Goal: Task Accomplishment & Management: Complete application form

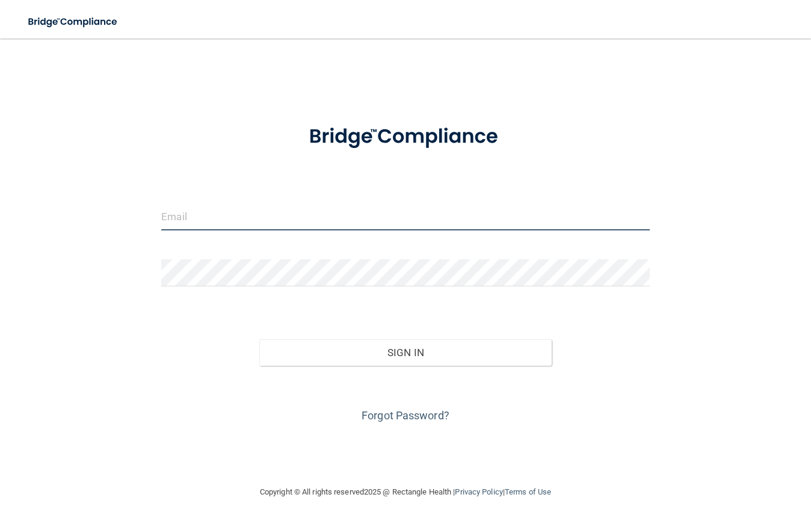
click at [196, 220] on input "email" at bounding box center [405, 216] width 489 height 27
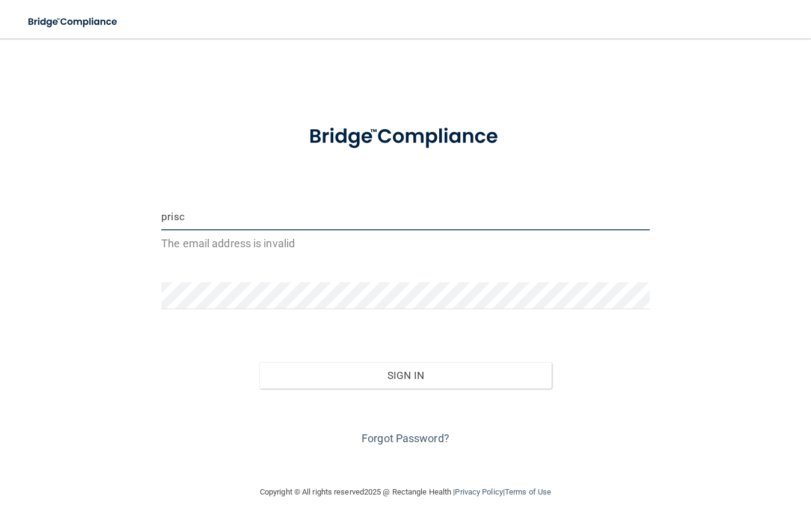
type input "[EMAIL_ADDRESS][DOMAIN_NAME]"
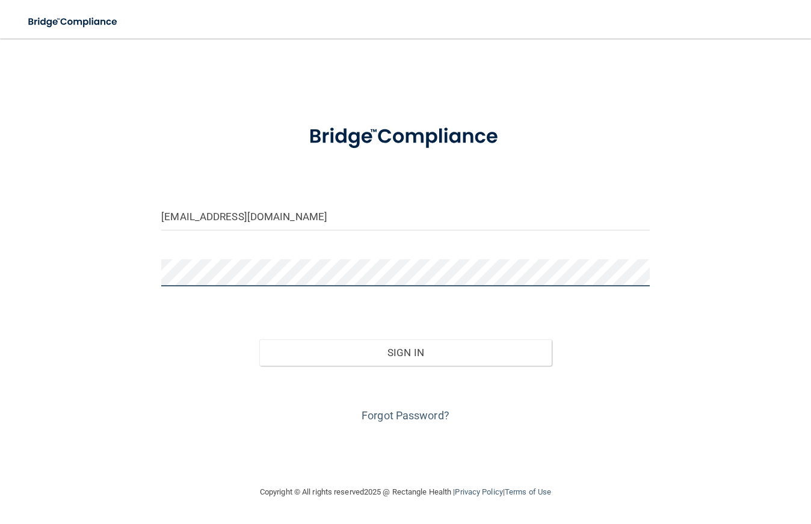
click at [259, 339] on button "Sign In" at bounding box center [405, 352] width 293 height 26
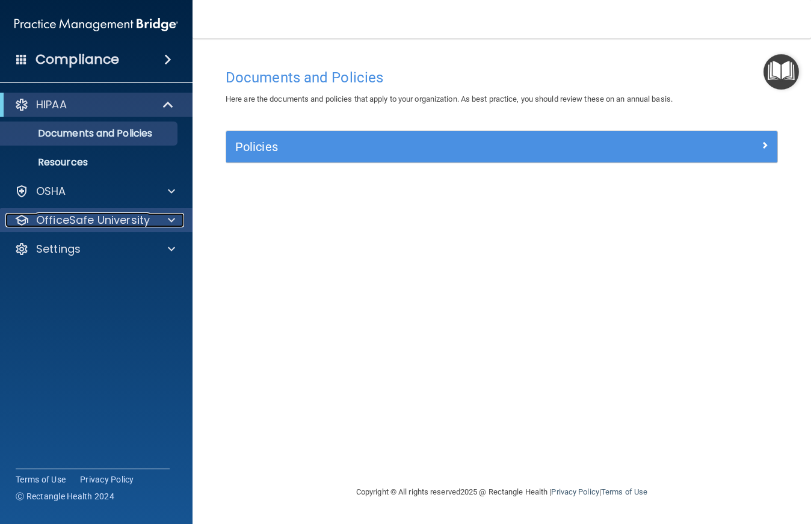
click at [70, 219] on p "OfficeSafe University" at bounding box center [93, 220] width 114 height 14
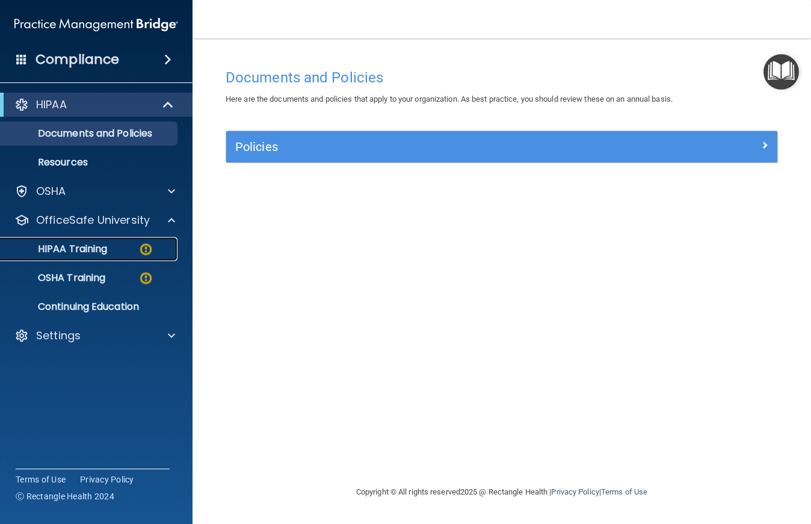
click at [81, 253] on p "HIPAA Training" at bounding box center [57, 249] width 99 height 12
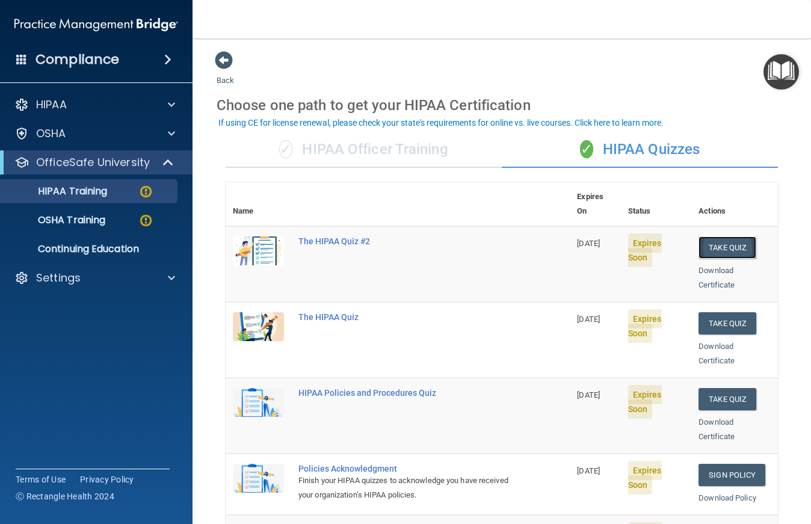
click at [700, 236] on button "Take Quiz" at bounding box center [728, 247] width 58 height 22
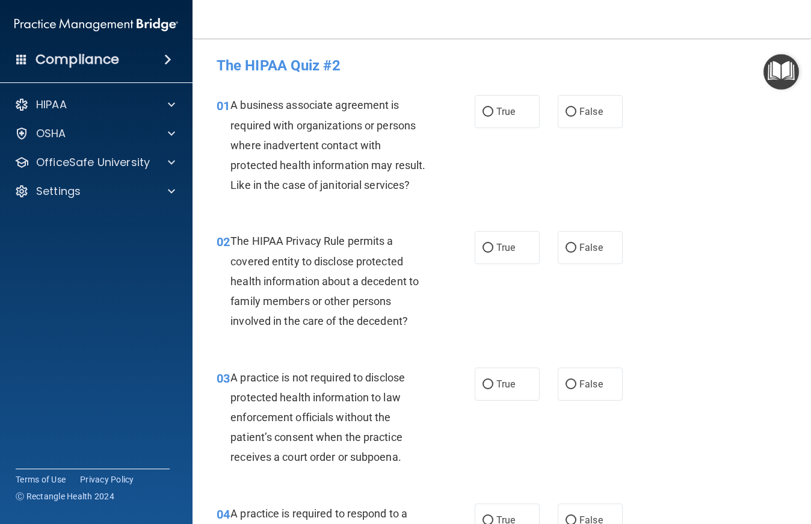
click at [555, 216] on div "01 A business associate agreement is required with organizations or persons whe…" at bounding box center [502, 148] width 589 height 136
click at [483, 108] on input "True" at bounding box center [488, 112] width 11 height 9
radio input "true"
click at [528, 264] on label "True" at bounding box center [507, 247] width 65 height 33
click at [493, 253] on input "True" at bounding box center [488, 248] width 11 height 9
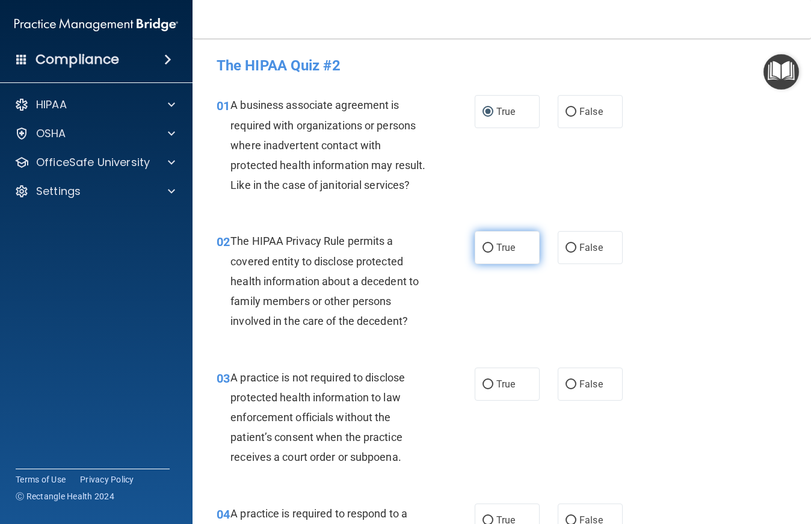
radio input "true"
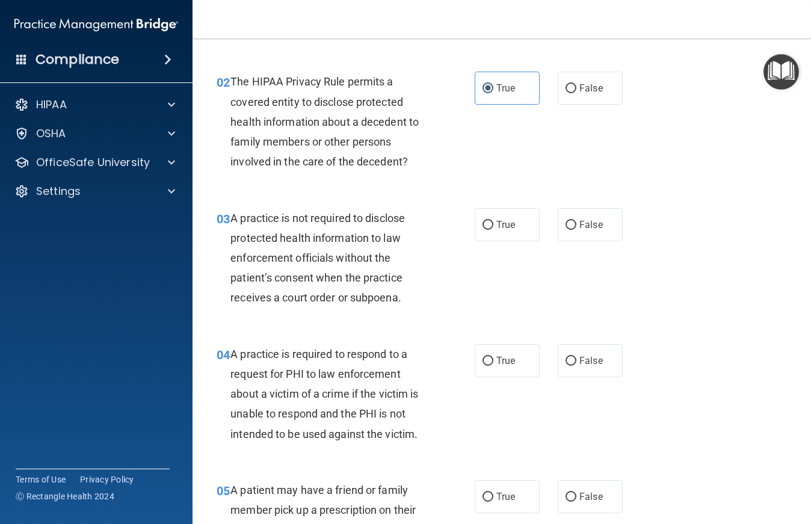
scroll to position [200, 0]
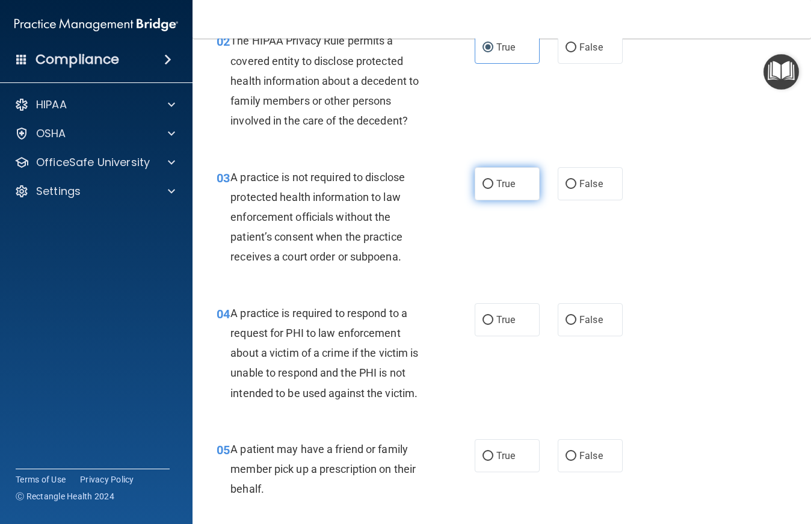
click at [495, 200] on label "True" at bounding box center [507, 183] width 65 height 33
click at [493, 189] on input "True" at bounding box center [488, 184] width 11 height 9
radio input "true"
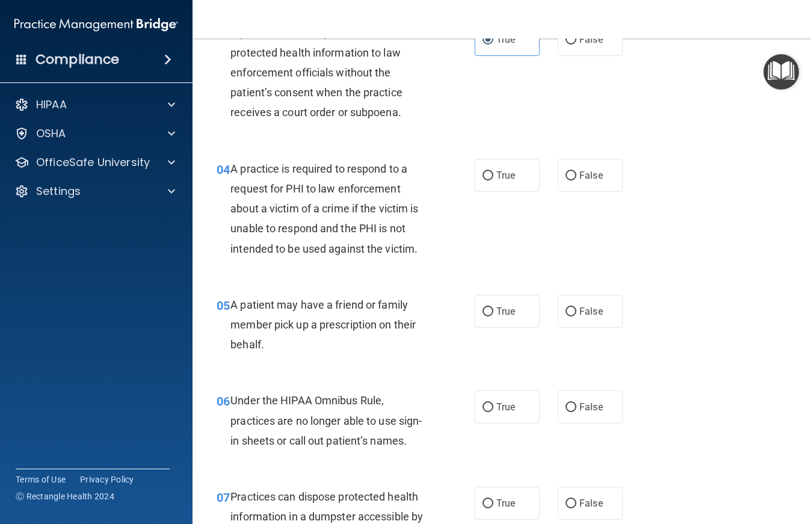
scroll to position [301, 0]
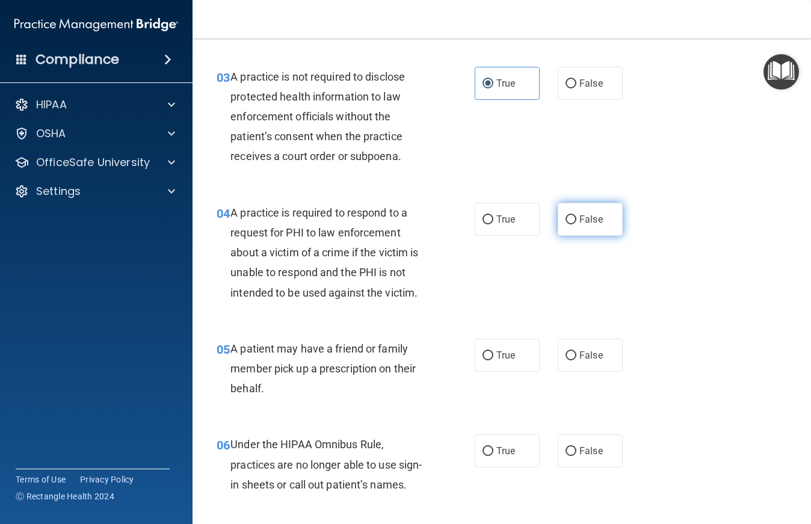
click at [598, 236] on label "False" at bounding box center [590, 219] width 65 height 33
click at [576, 224] on input "False" at bounding box center [571, 219] width 11 height 9
radio input "true"
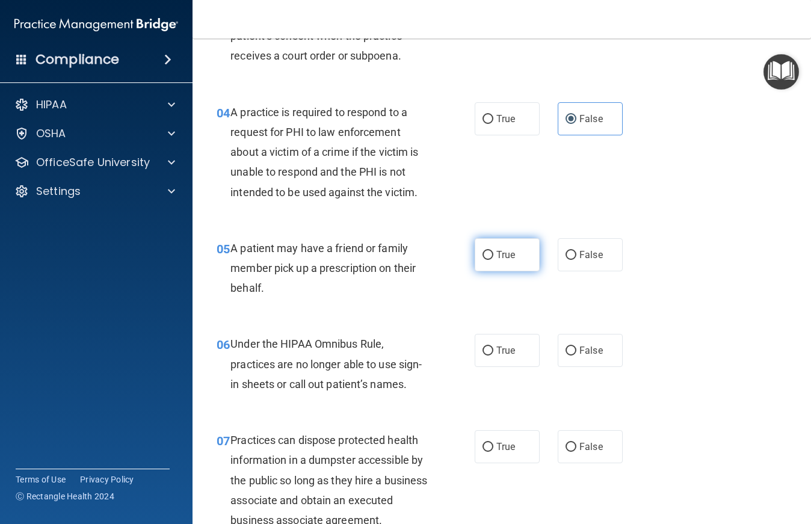
click at [493, 271] on label "True" at bounding box center [507, 254] width 65 height 33
click at [493, 260] on input "True" at bounding box center [488, 255] width 11 height 9
radio input "true"
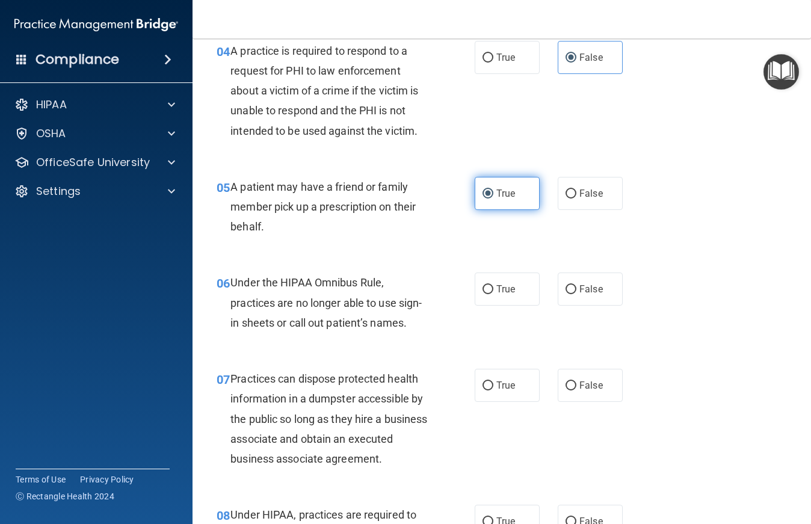
scroll to position [501, 0]
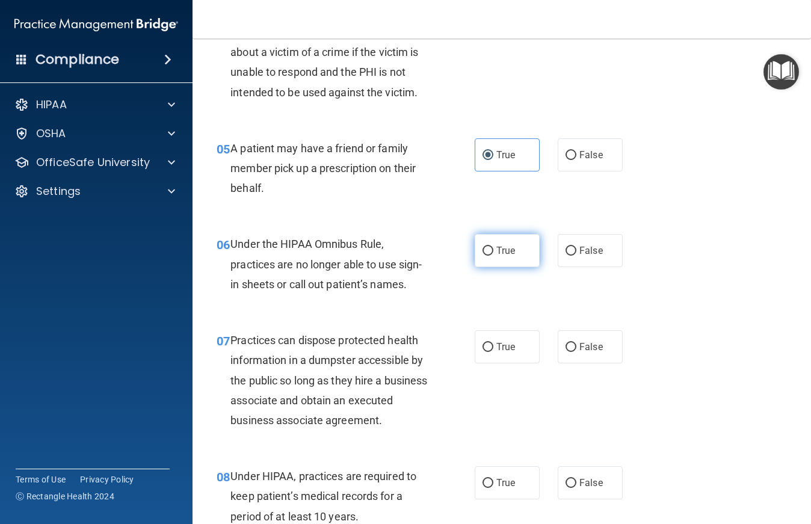
click at [501, 267] on label "True" at bounding box center [507, 250] width 65 height 33
click at [493, 256] on input "True" at bounding box center [488, 251] width 11 height 9
radio input "true"
click at [579, 161] on span "False" at bounding box center [590, 154] width 23 height 11
click at [575, 160] on input "False" at bounding box center [571, 155] width 11 height 9
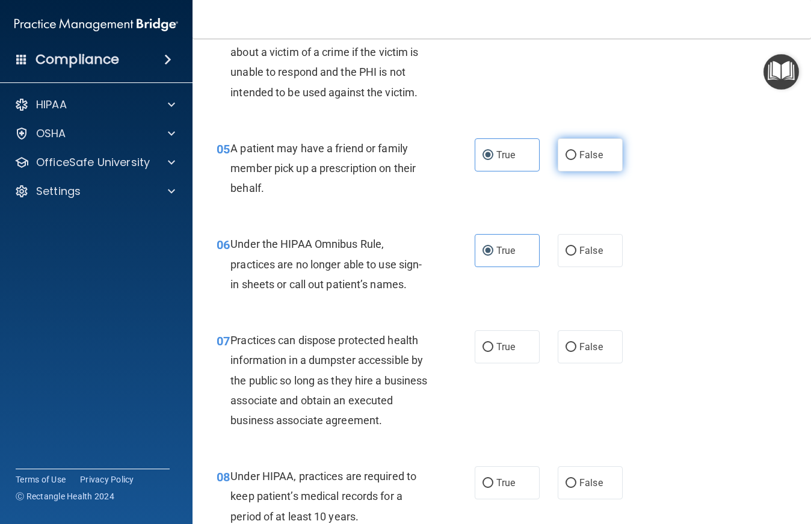
radio input "true"
radio input "false"
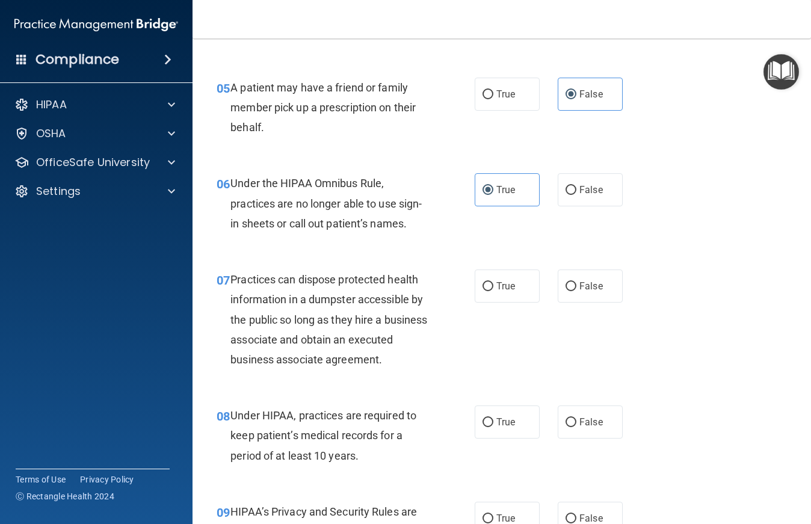
scroll to position [602, 0]
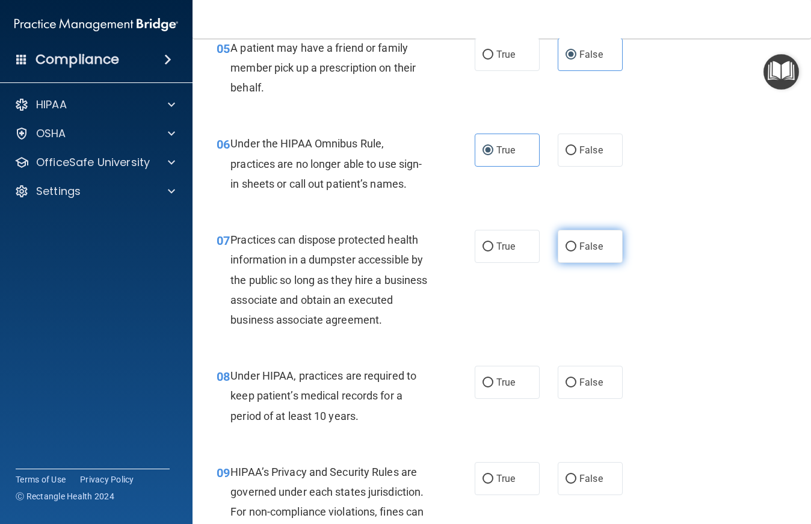
click at [578, 263] on label "False" at bounding box center [590, 246] width 65 height 33
click at [576, 252] on input "False" at bounding box center [571, 247] width 11 height 9
radio input "true"
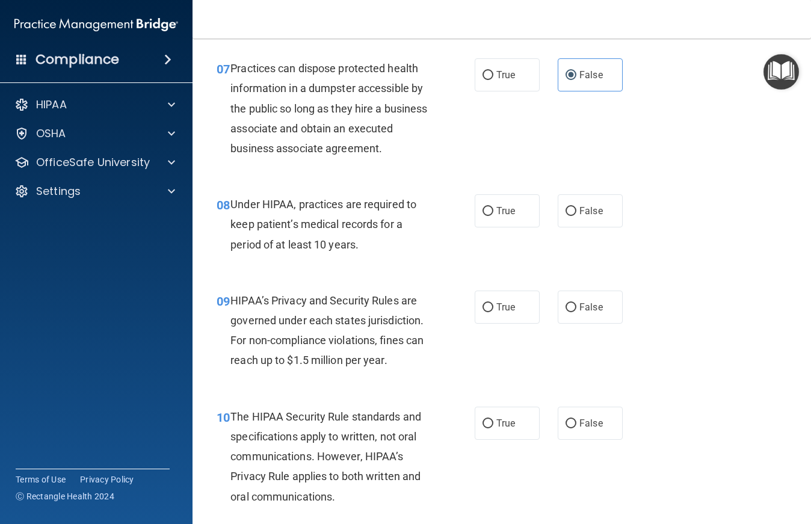
scroll to position [802, 0]
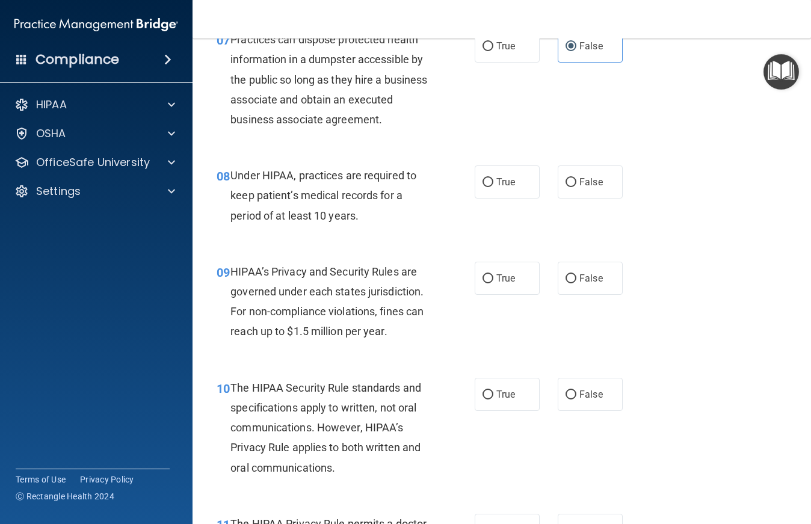
click at [549, 199] on div "True False" at bounding box center [553, 181] width 156 height 33
click at [566, 187] on input "False" at bounding box center [571, 182] width 11 height 9
radio input "true"
click at [514, 199] on label "True" at bounding box center [507, 181] width 65 height 33
click at [493, 187] on input "True" at bounding box center [488, 182] width 11 height 9
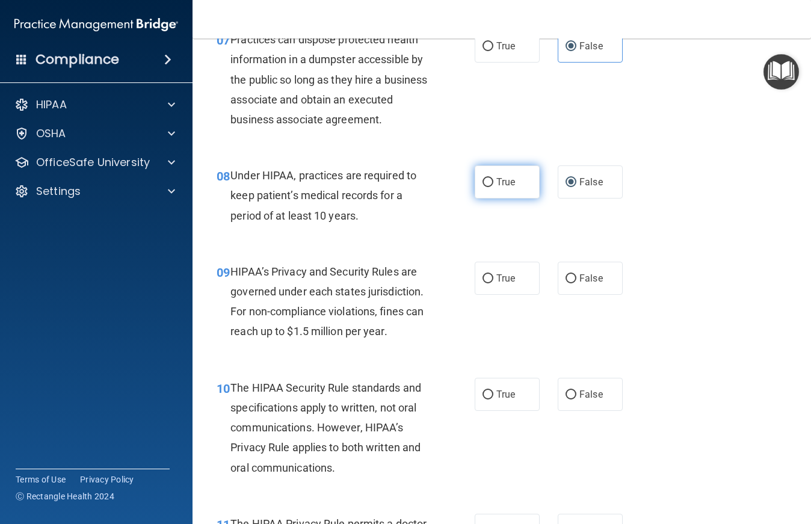
radio input "true"
radio input "false"
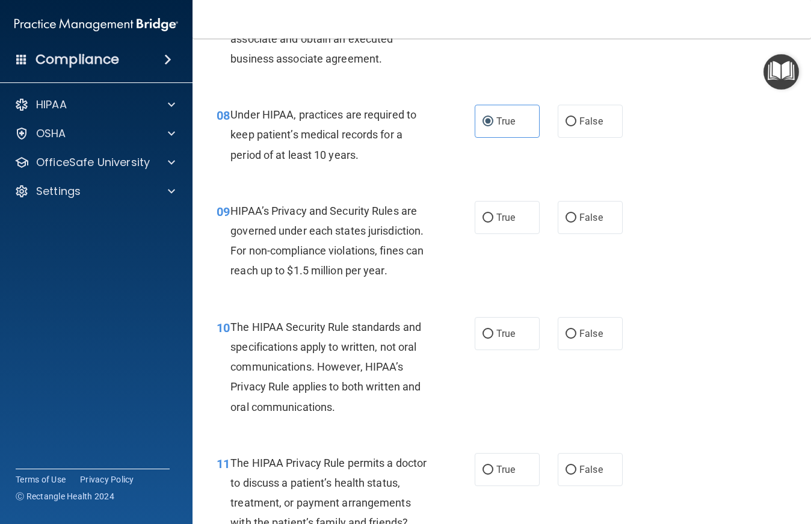
scroll to position [903, 0]
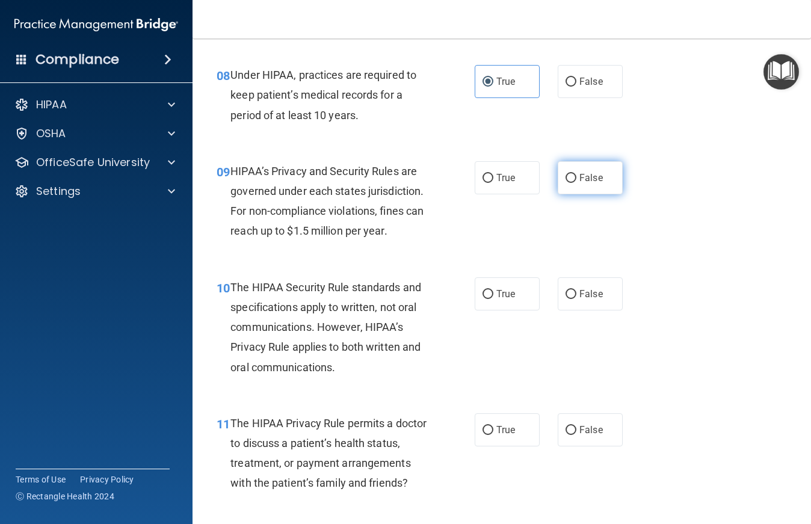
click at [579, 184] on span "False" at bounding box center [590, 177] width 23 height 11
click at [576, 183] on input "False" at bounding box center [571, 178] width 11 height 9
radio input "true"
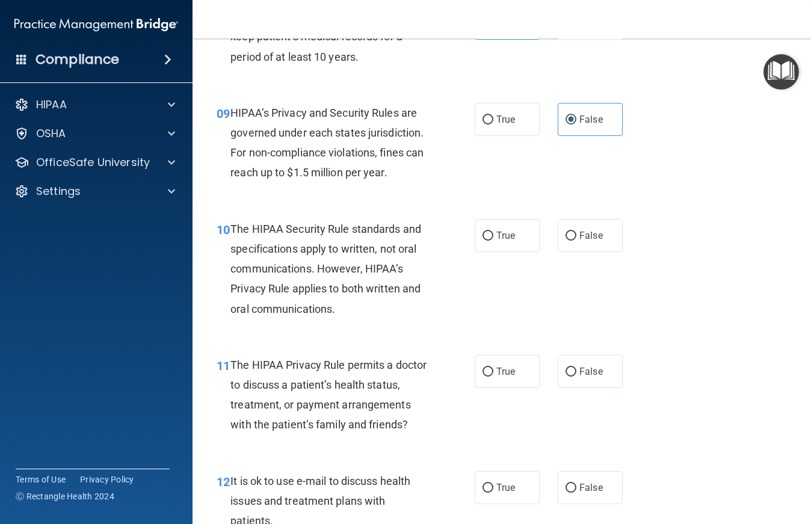
scroll to position [1003, 0]
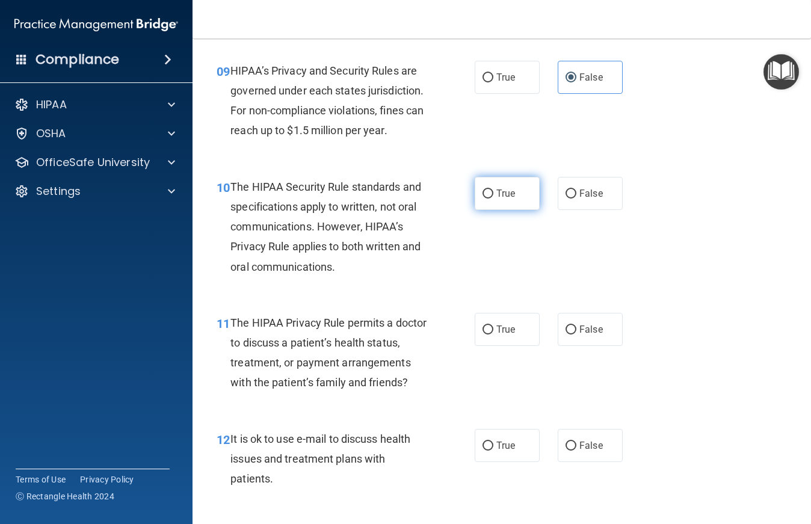
click at [484, 210] on label "True" at bounding box center [507, 193] width 65 height 33
click at [484, 199] on input "True" at bounding box center [488, 194] width 11 height 9
radio input "true"
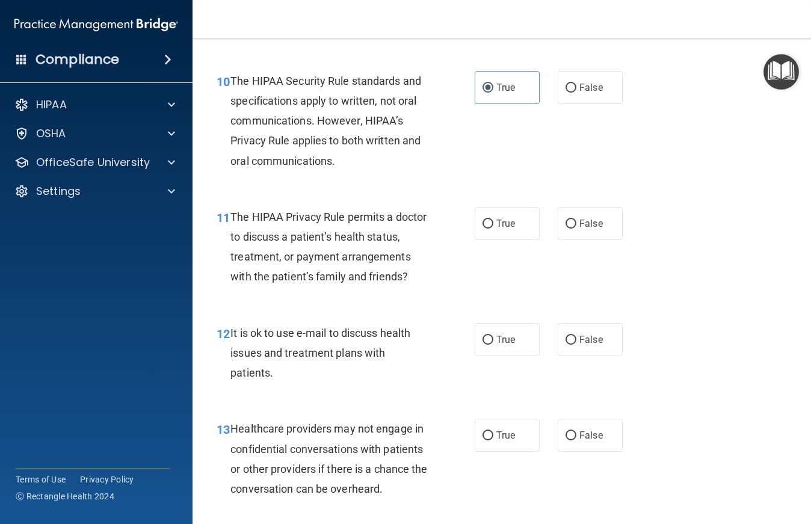
scroll to position [1204, 0]
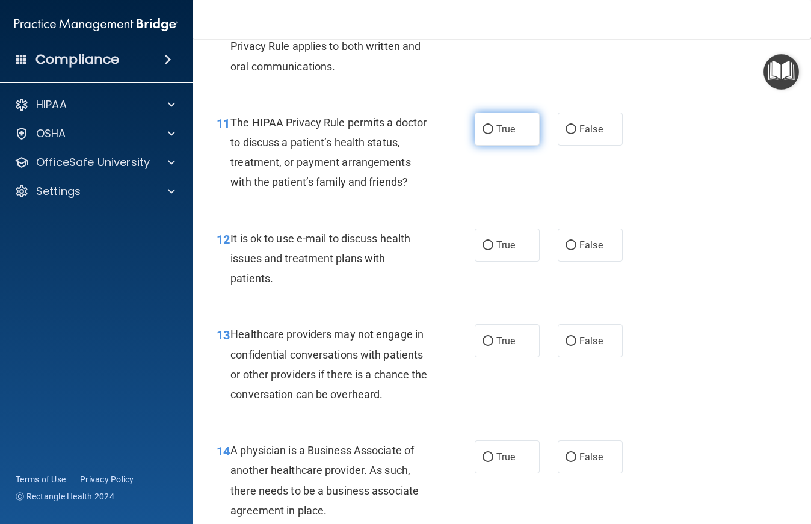
click at [500, 146] on label "True" at bounding box center [507, 129] width 65 height 33
click at [493, 134] on input "True" at bounding box center [488, 129] width 11 height 9
radio input "true"
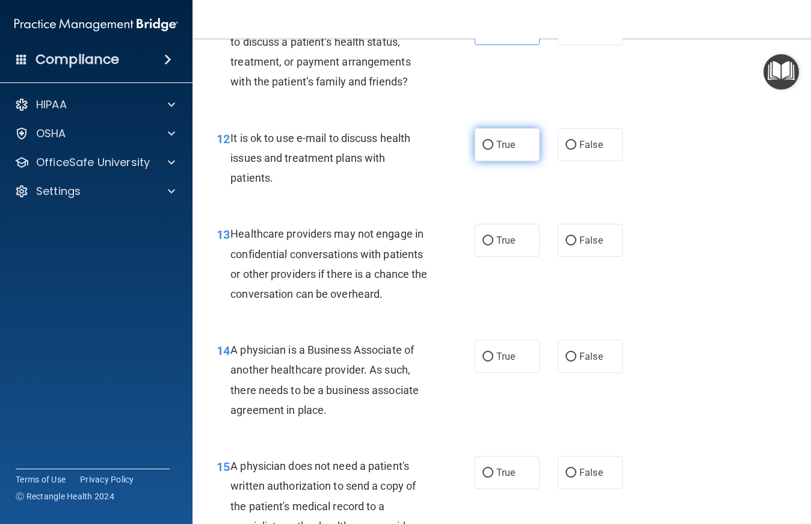
click at [498, 161] on label "True" at bounding box center [507, 144] width 65 height 33
click at [493, 150] on input "True" at bounding box center [488, 145] width 11 height 9
radio input "true"
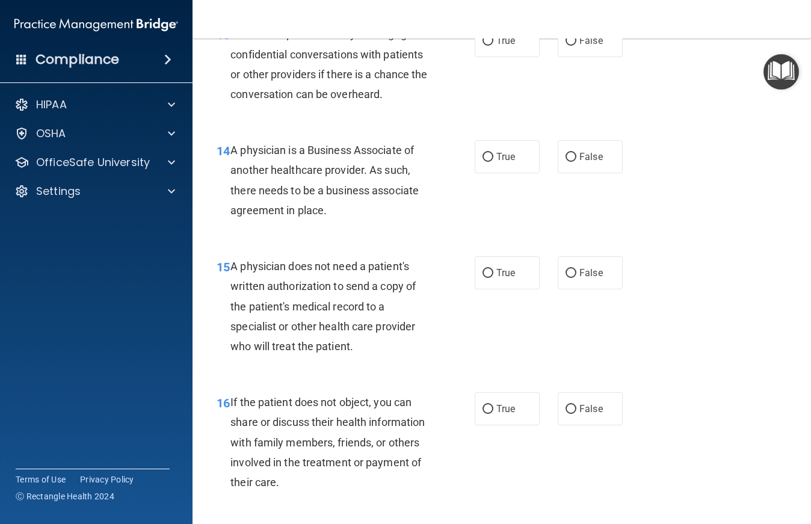
scroll to position [1504, 0]
drag, startPoint x: 407, startPoint y: 141, endPoint x: 426, endPoint y: 141, distance: 18.7
click at [425, 104] on div "Healthcare providers may not engage in confidential conversations with patients…" at bounding box center [333, 63] width 207 height 80
click at [434, 110] on div "13 Healthcare providers may not engage in confidential conversations with patie…" at bounding box center [346, 66] width 294 height 86
drag, startPoint x: 464, startPoint y: 102, endPoint x: 473, endPoint y: 102, distance: 9.0
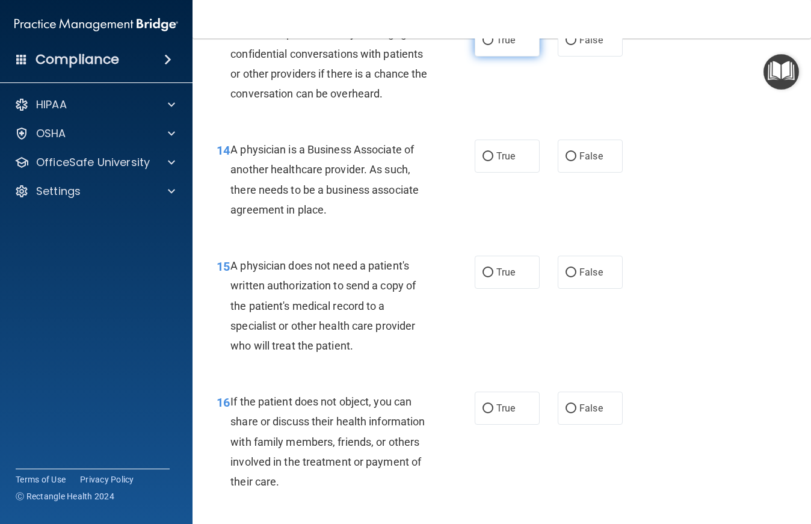
click at [465, 102] on div "13 Healthcare providers may not engage in confidential conversations with patie…" at bounding box center [346, 66] width 294 height 86
click at [484, 45] on input "True" at bounding box center [488, 40] width 11 height 9
radio input "true"
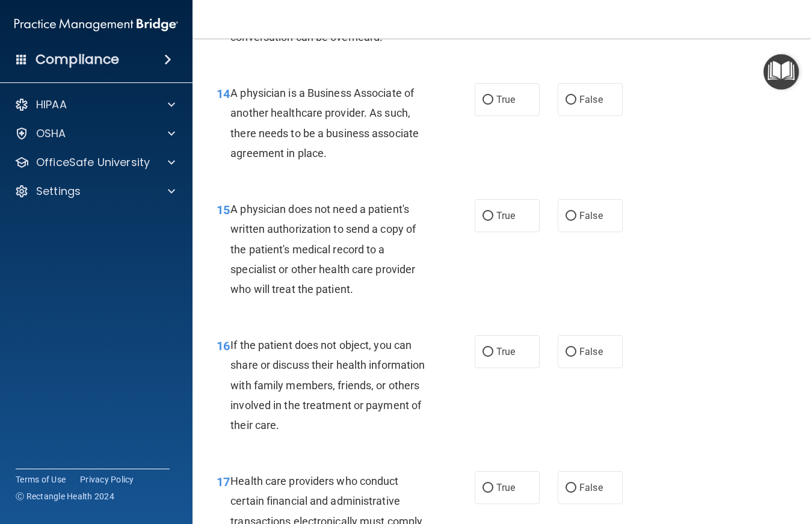
scroll to position [1605, 0]
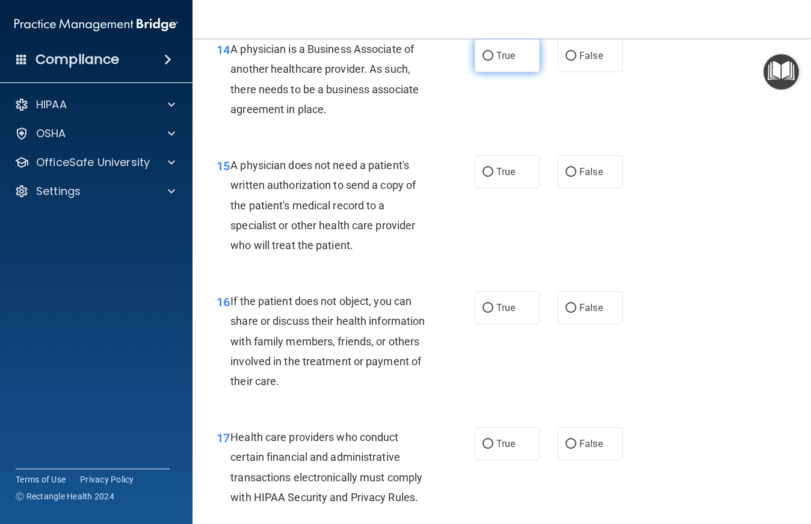
click at [498, 72] on label "True" at bounding box center [507, 55] width 65 height 33
click at [493, 61] on input "True" at bounding box center [488, 56] width 11 height 9
radio input "true"
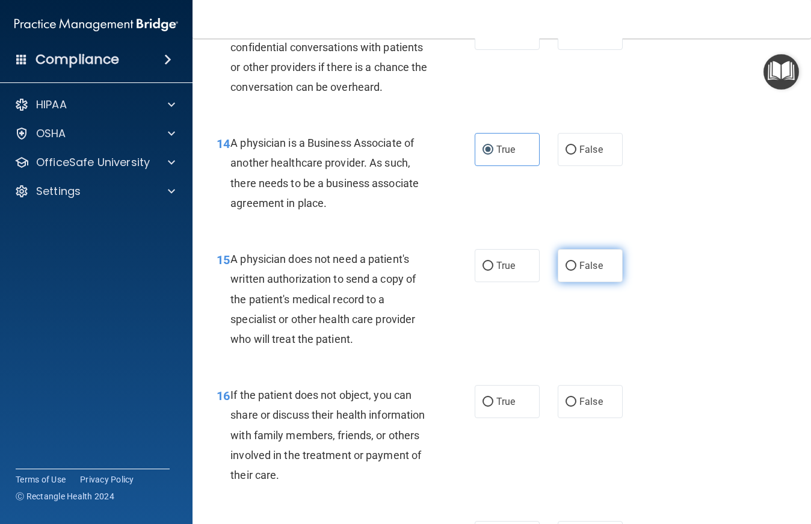
scroll to position [1504, 0]
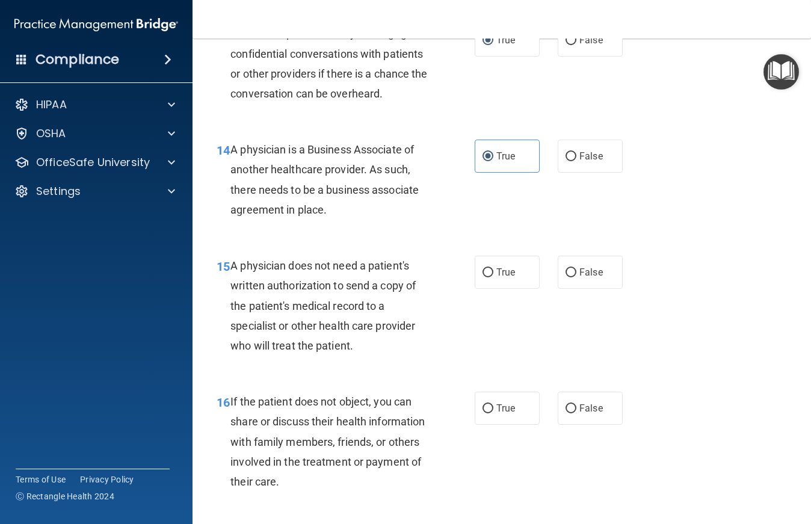
click at [571, 233] on div "14 A physician is a Business Associate of another healthcare provider. As such,…" at bounding box center [502, 183] width 589 height 116
click at [568, 161] on input "False" at bounding box center [571, 156] width 11 height 9
radio input "true"
radio input "false"
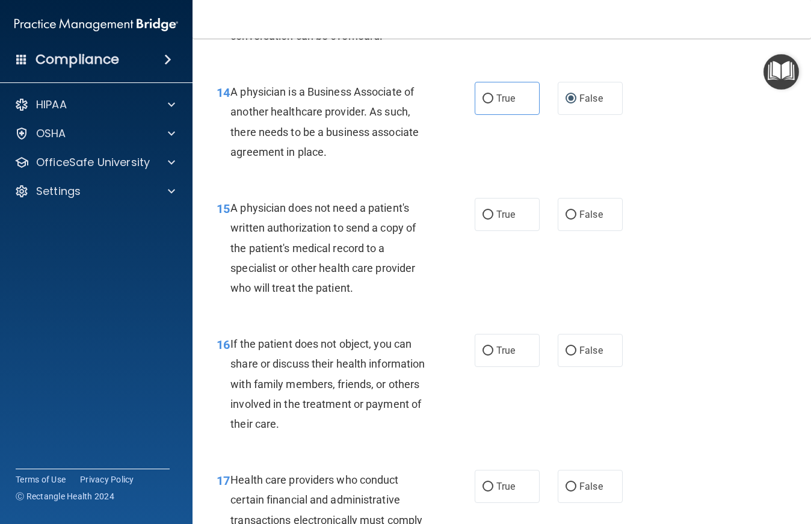
scroll to position [1605, 0]
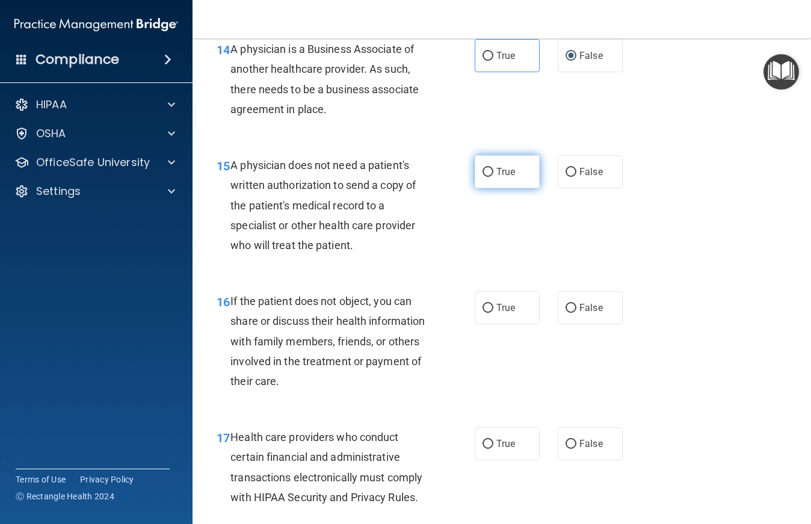
click at [490, 188] on label "True" at bounding box center [507, 171] width 65 height 33
click at [490, 177] on input "True" at bounding box center [488, 172] width 11 height 9
radio input "true"
click at [479, 261] on div "15 A physician does not need a patient's written authorization to send a copy o…" at bounding box center [346, 208] width 294 height 106
click at [456, 261] on div "15 A physician does not need a patient's written authorization to send a copy o…" at bounding box center [346, 208] width 294 height 106
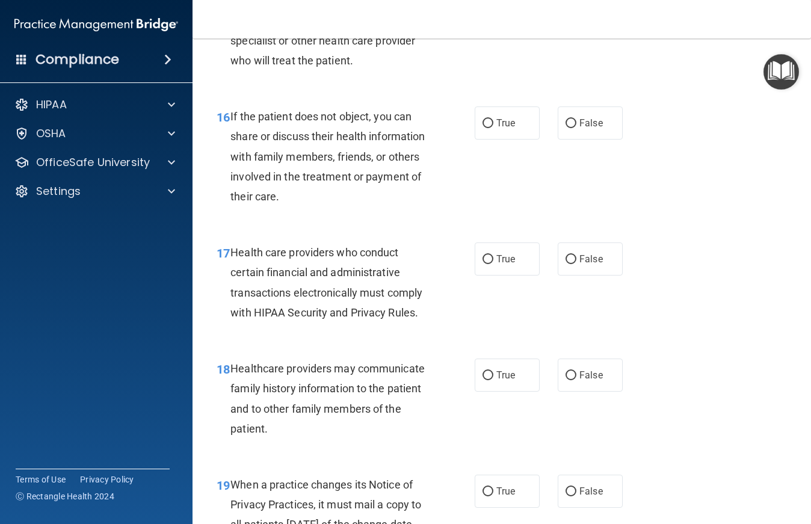
scroll to position [1805, 0]
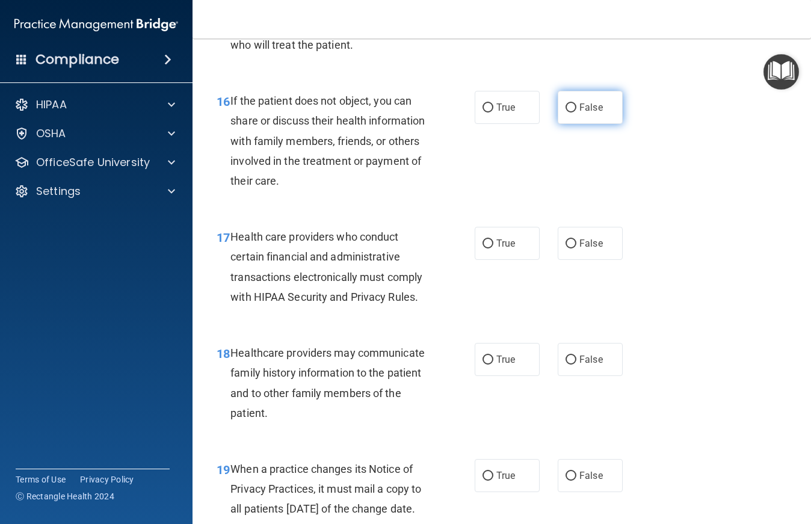
click at [568, 113] on input "False" at bounding box center [571, 108] width 11 height 9
radio input "true"
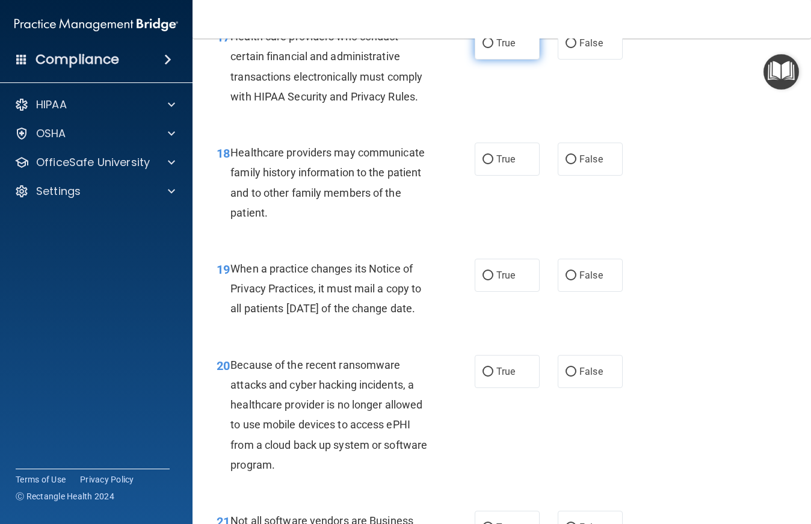
click at [501, 49] on span "True" at bounding box center [505, 42] width 19 height 11
click at [493, 48] on input "True" at bounding box center [488, 43] width 11 height 9
radio input "true"
click at [496, 165] on span "True" at bounding box center [505, 158] width 19 height 11
click at [493, 164] on input "True" at bounding box center [488, 159] width 11 height 9
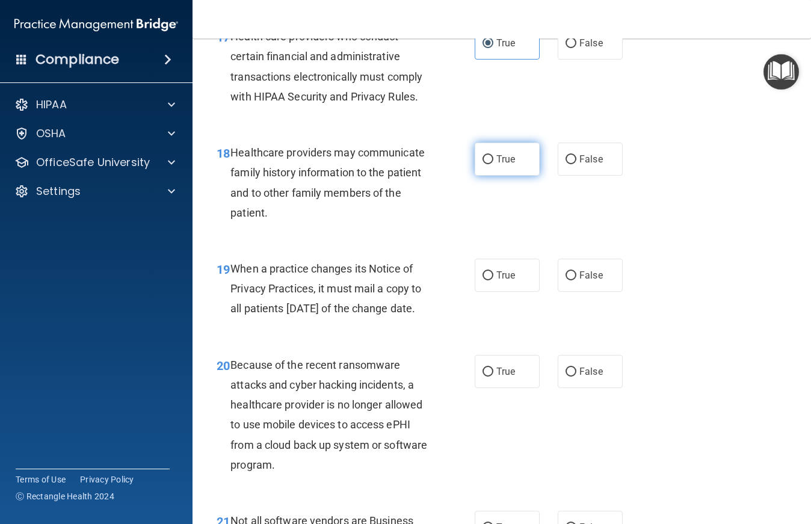
radio input "true"
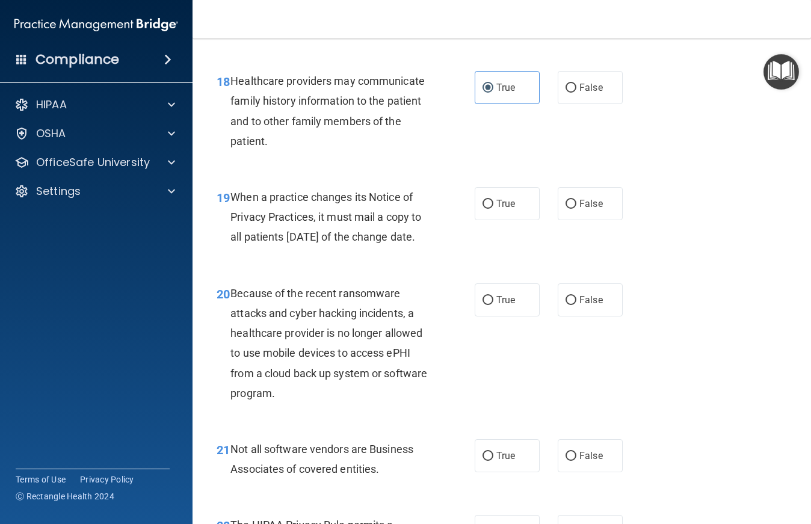
scroll to position [2106, 0]
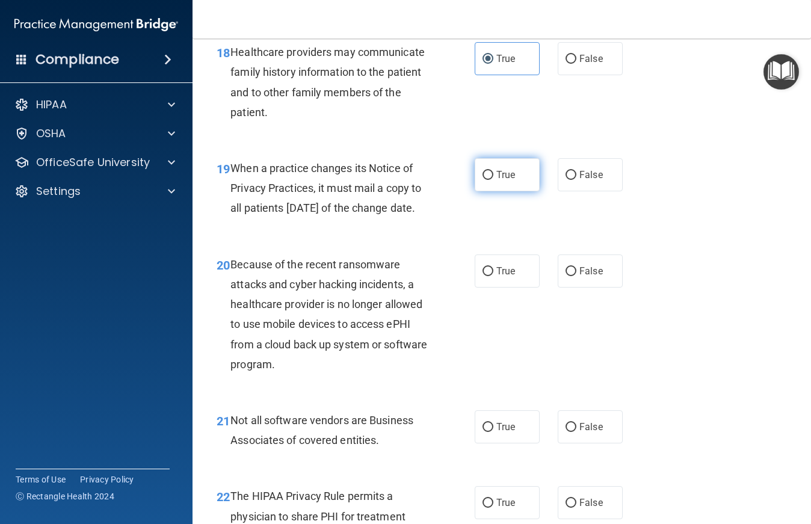
click at [490, 191] on label "True" at bounding box center [507, 174] width 65 height 33
click at [490, 180] on input "True" at bounding box center [488, 175] width 11 height 9
radio input "true"
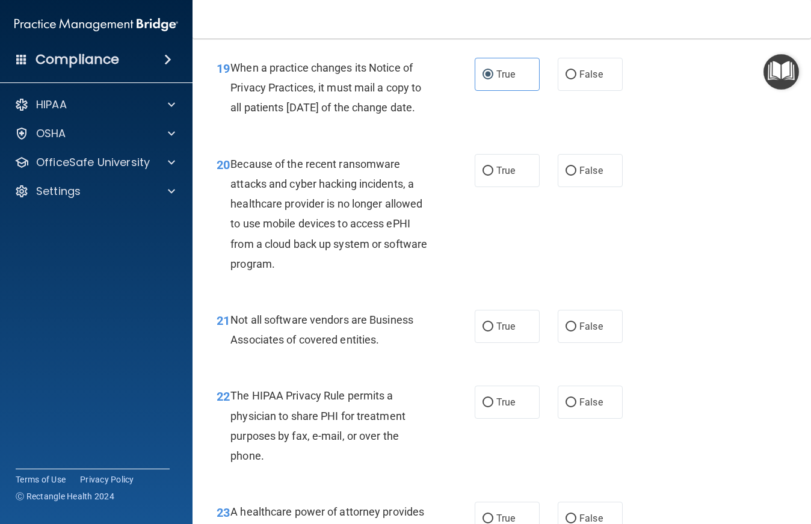
click at [500, 271] on div "20 Because of the recent ransomware attacks and cyber hacking incidents, a heal…" at bounding box center [502, 217] width 589 height 156
click at [501, 187] on label "True" at bounding box center [507, 170] width 65 height 33
click at [493, 176] on input "True" at bounding box center [488, 171] width 11 height 9
radio input "true"
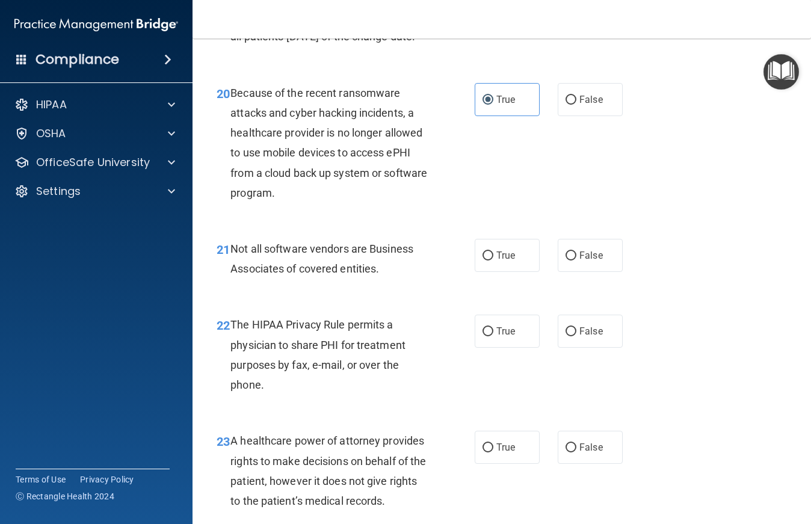
scroll to position [2307, 0]
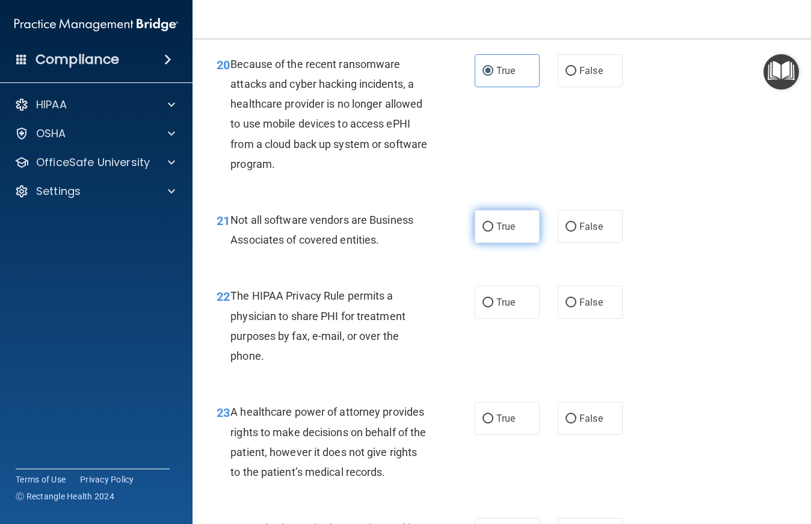
click at [514, 243] on label "True" at bounding box center [507, 226] width 65 height 33
click at [493, 232] on input "True" at bounding box center [488, 227] width 11 height 9
radio input "true"
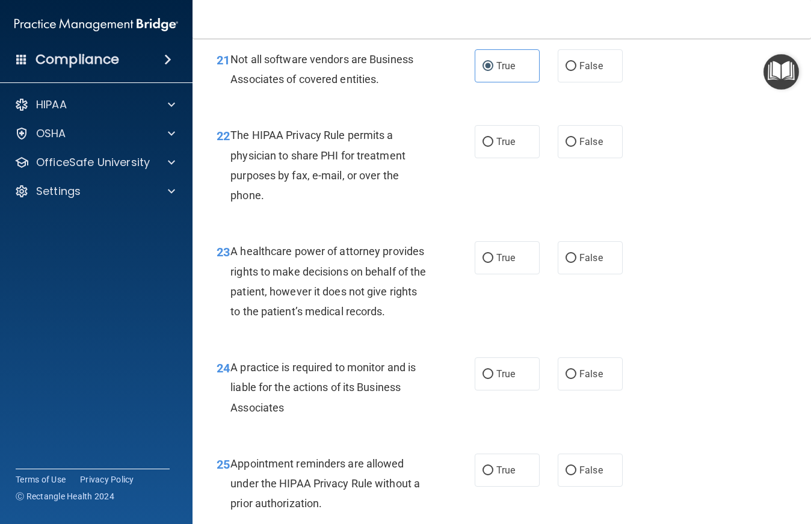
scroll to position [2508, 0]
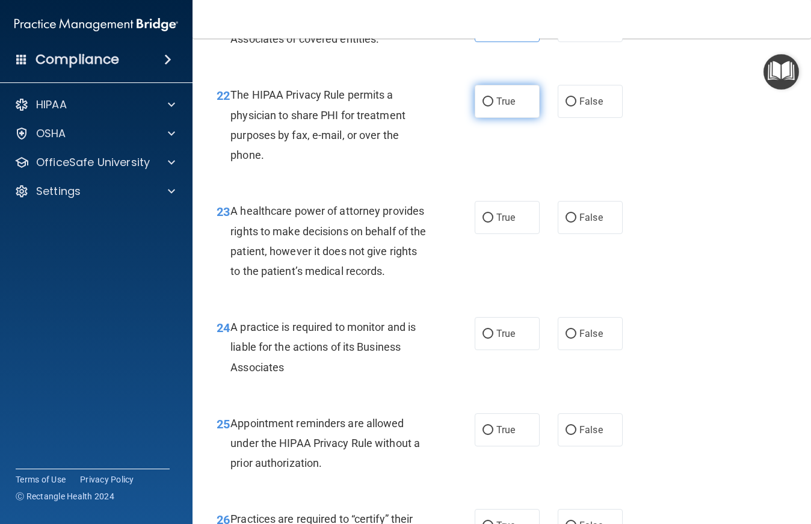
click at [510, 118] on label "True" at bounding box center [507, 101] width 65 height 33
click at [493, 107] on input "True" at bounding box center [488, 101] width 11 height 9
radio input "true"
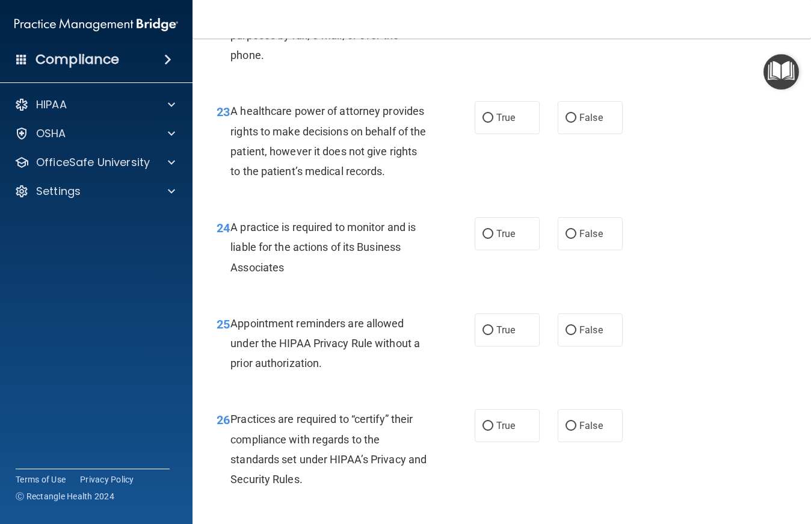
click at [567, 7] on input "False" at bounding box center [571, 2] width 11 height 9
radio input "true"
radio input "false"
click at [590, 134] on label "False" at bounding box center [590, 117] width 65 height 33
click at [576, 123] on input "False" at bounding box center [571, 118] width 11 height 9
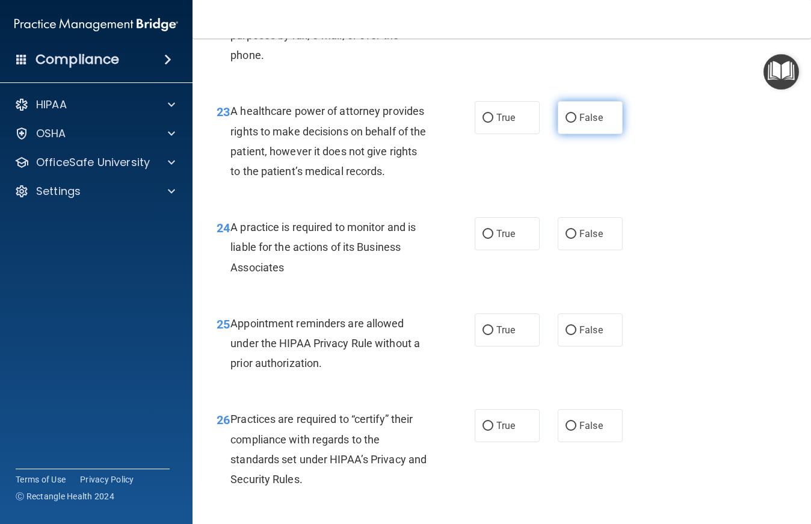
radio input "true"
click at [483, 239] on input "True" at bounding box center [488, 234] width 11 height 9
radio input "true"
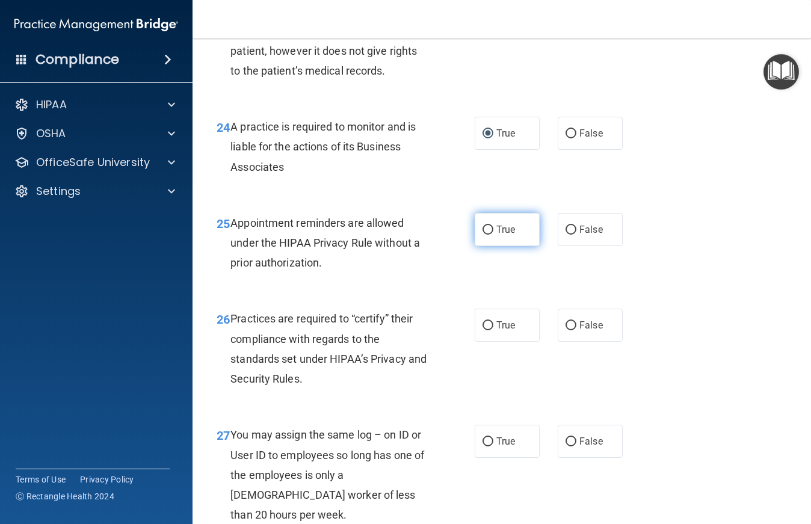
click at [505, 246] on label "True" at bounding box center [507, 229] width 65 height 33
click at [493, 235] on input "True" at bounding box center [488, 230] width 11 height 9
radio input "true"
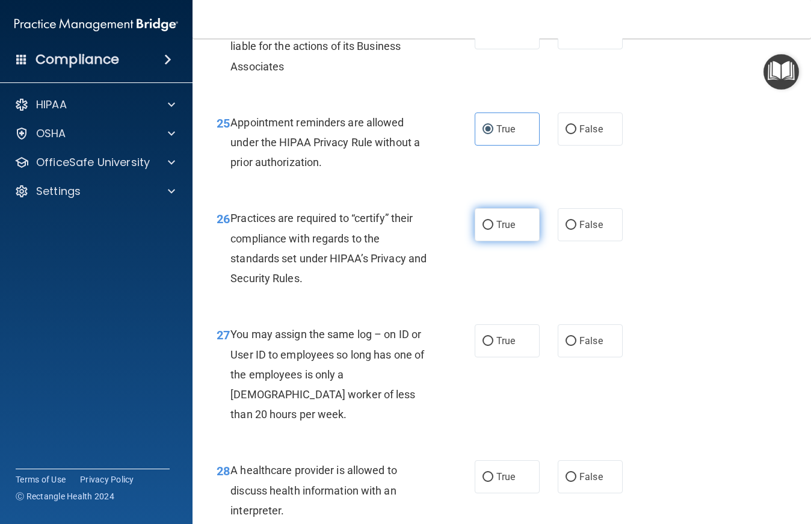
click at [489, 241] on label "True" at bounding box center [507, 224] width 65 height 33
click at [489, 230] on input "True" at bounding box center [488, 225] width 11 height 9
radio input "true"
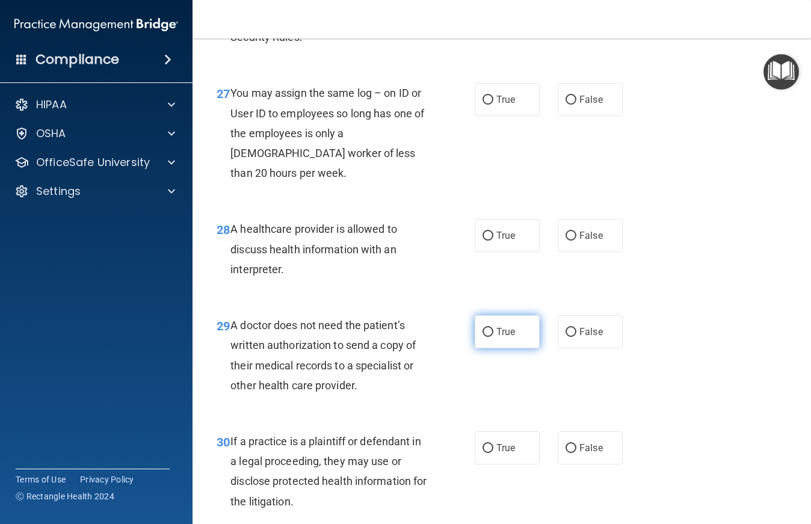
scroll to position [3009, 0]
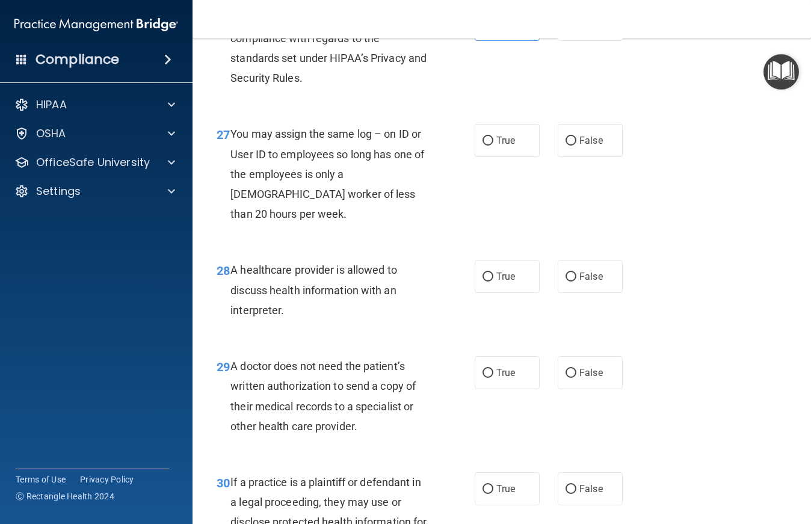
drag, startPoint x: 7, startPoint y: 338, endPoint x: 744, endPoint y: 338, distance: 737.2
click at [744, 338] on div "28 A healthcare provider is allowed to discuss health information with an inter…" at bounding box center [502, 293] width 589 height 96
